Goal: Check status: Check status

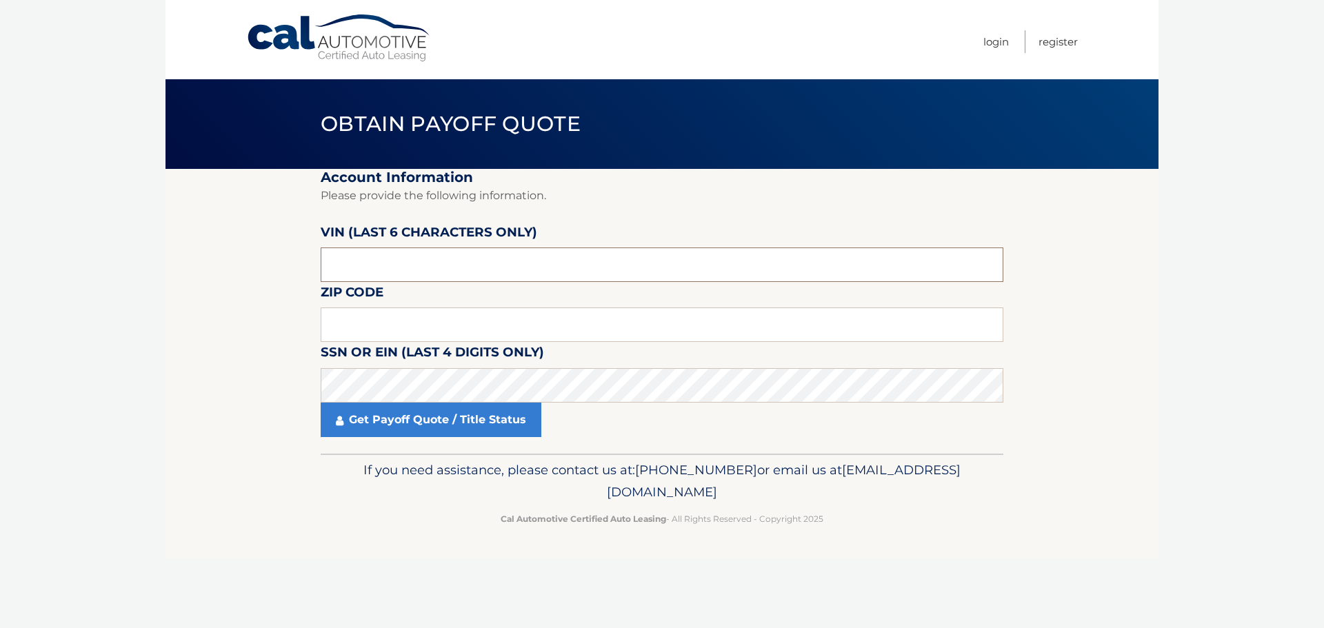
click at [354, 272] on input "text" at bounding box center [662, 265] width 683 height 34
drag, startPoint x: 365, startPoint y: 266, endPoint x: 308, endPoint y: 267, distance: 56.5
click at [308, 267] on section "Account Information Please provide the following information. [PERSON_NAME] (la…" at bounding box center [661, 311] width 993 height 285
type input "510704"
click at [387, 320] on input "text" at bounding box center [662, 324] width 683 height 34
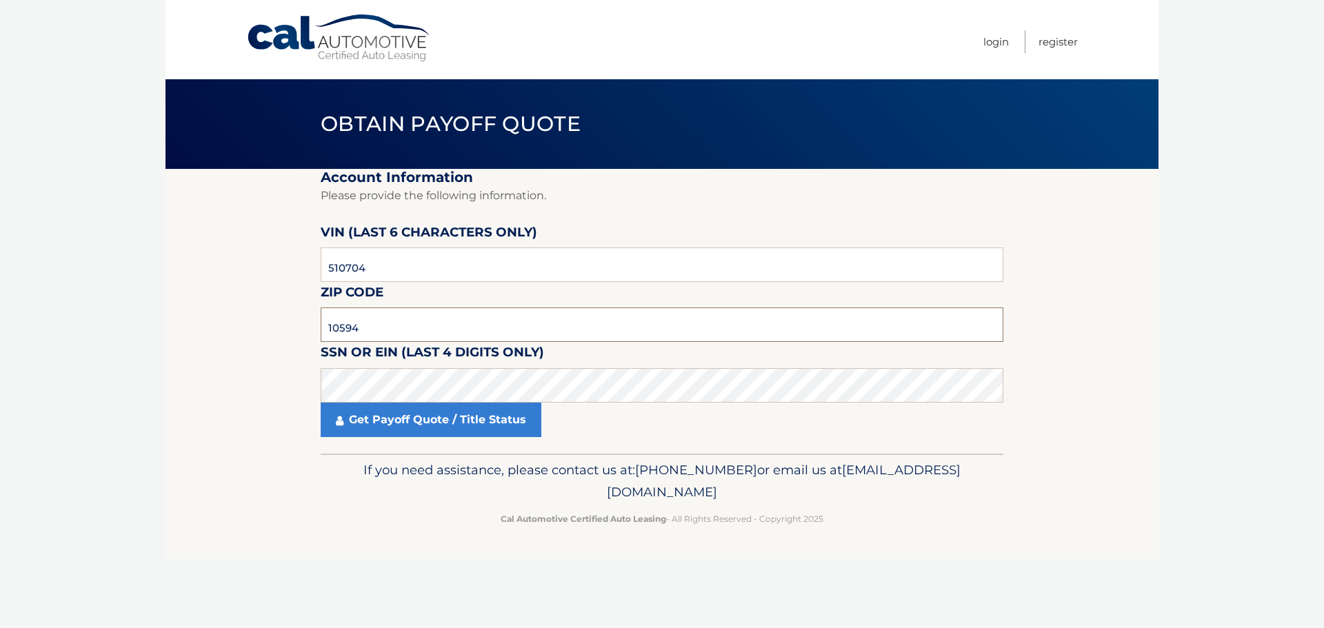
type input "10594"
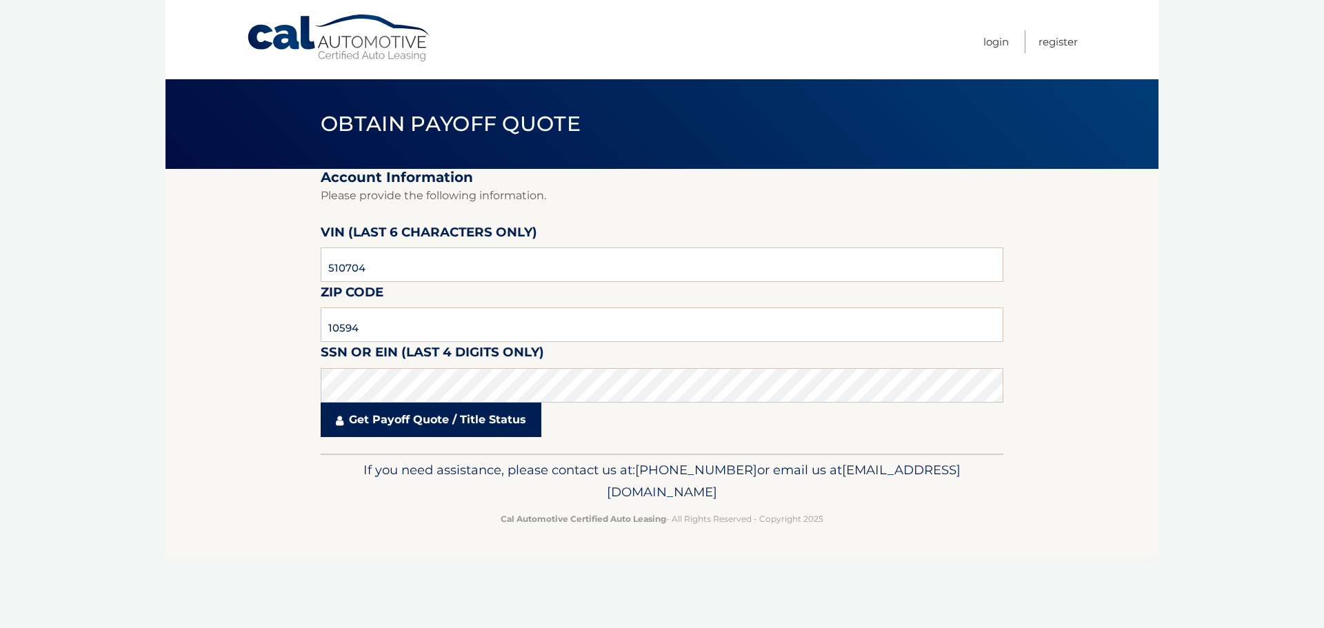
click at [423, 413] on link "Get Payoff Quote / Title Status" at bounding box center [431, 420] width 221 height 34
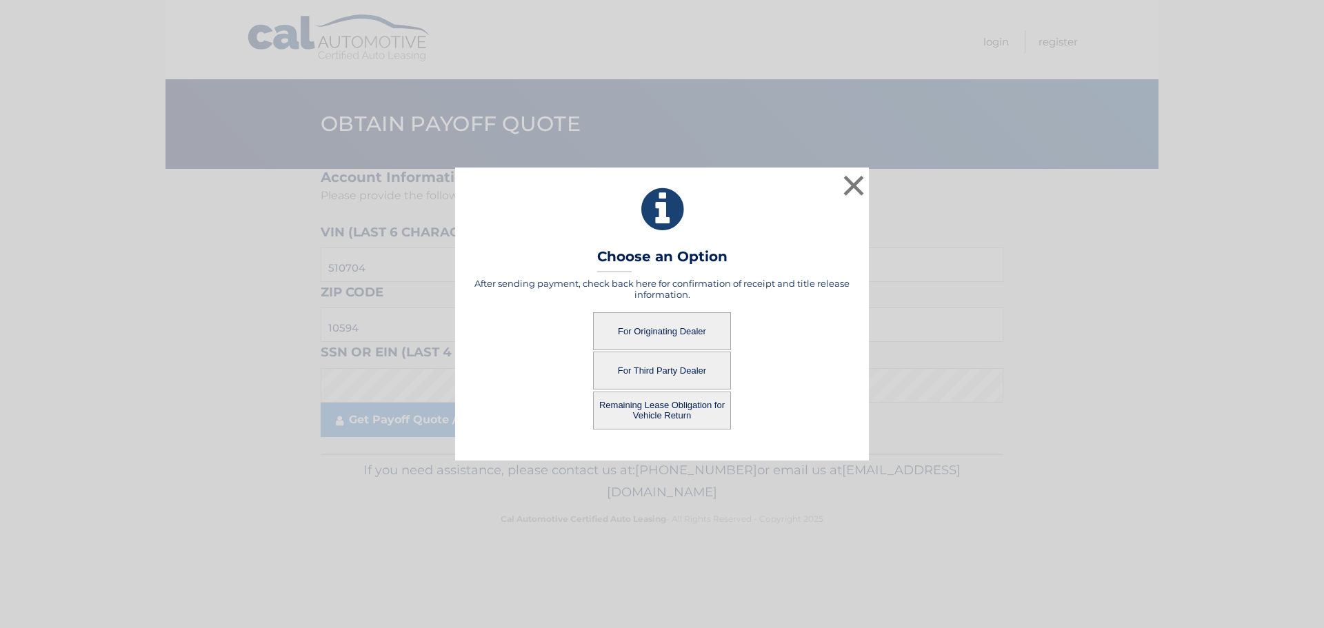
click at [663, 330] on button "For Originating Dealer" at bounding box center [662, 331] width 138 height 38
click at [655, 331] on button "For Originating Dealer" at bounding box center [662, 331] width 138 height 38
